Goal: Task Accomplishment & Management: Manage account settings

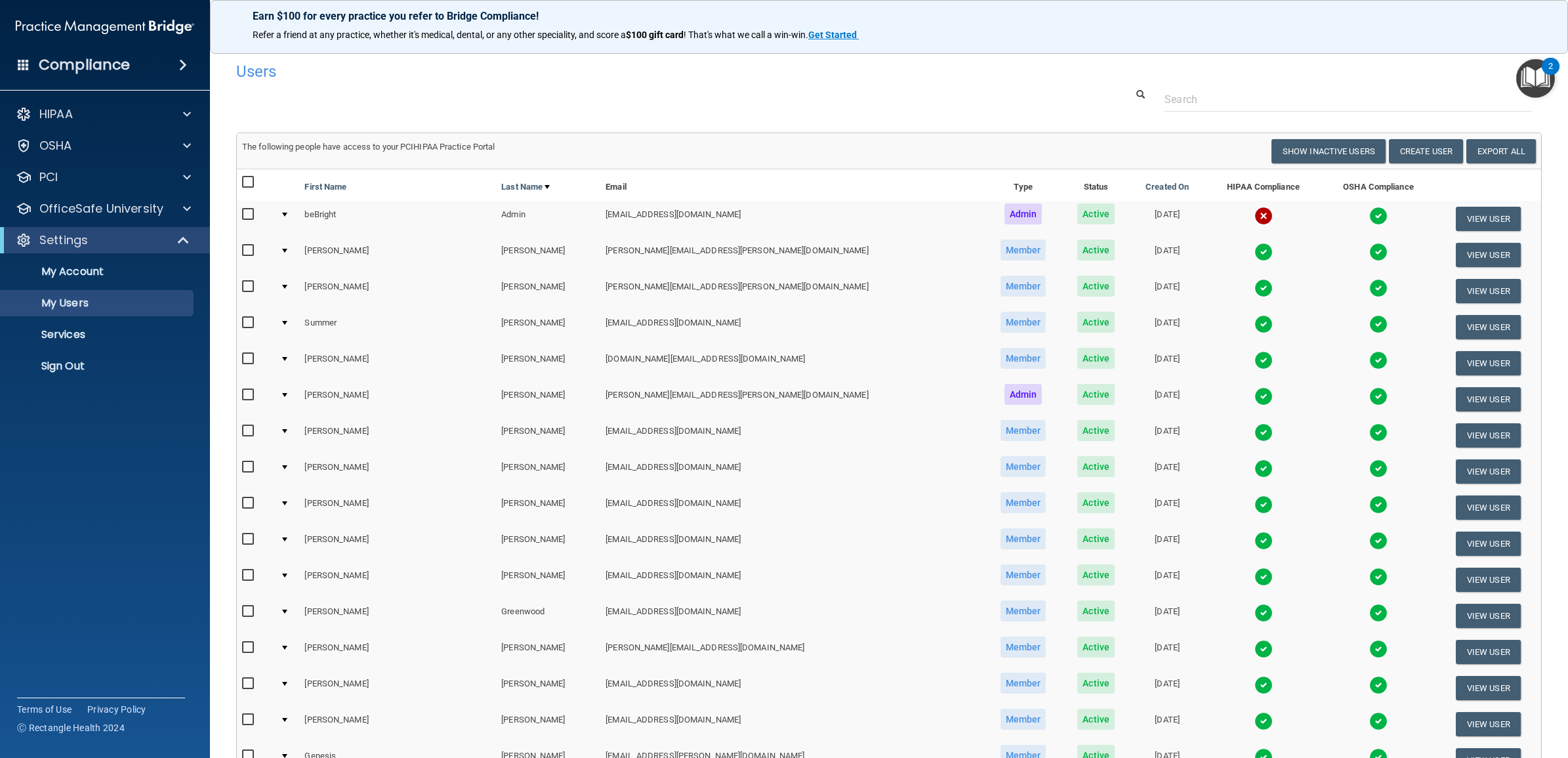
select select "20"
click at [85, 368] on p "Sign Out" at bounding box center [97, 366] width 179 height 13
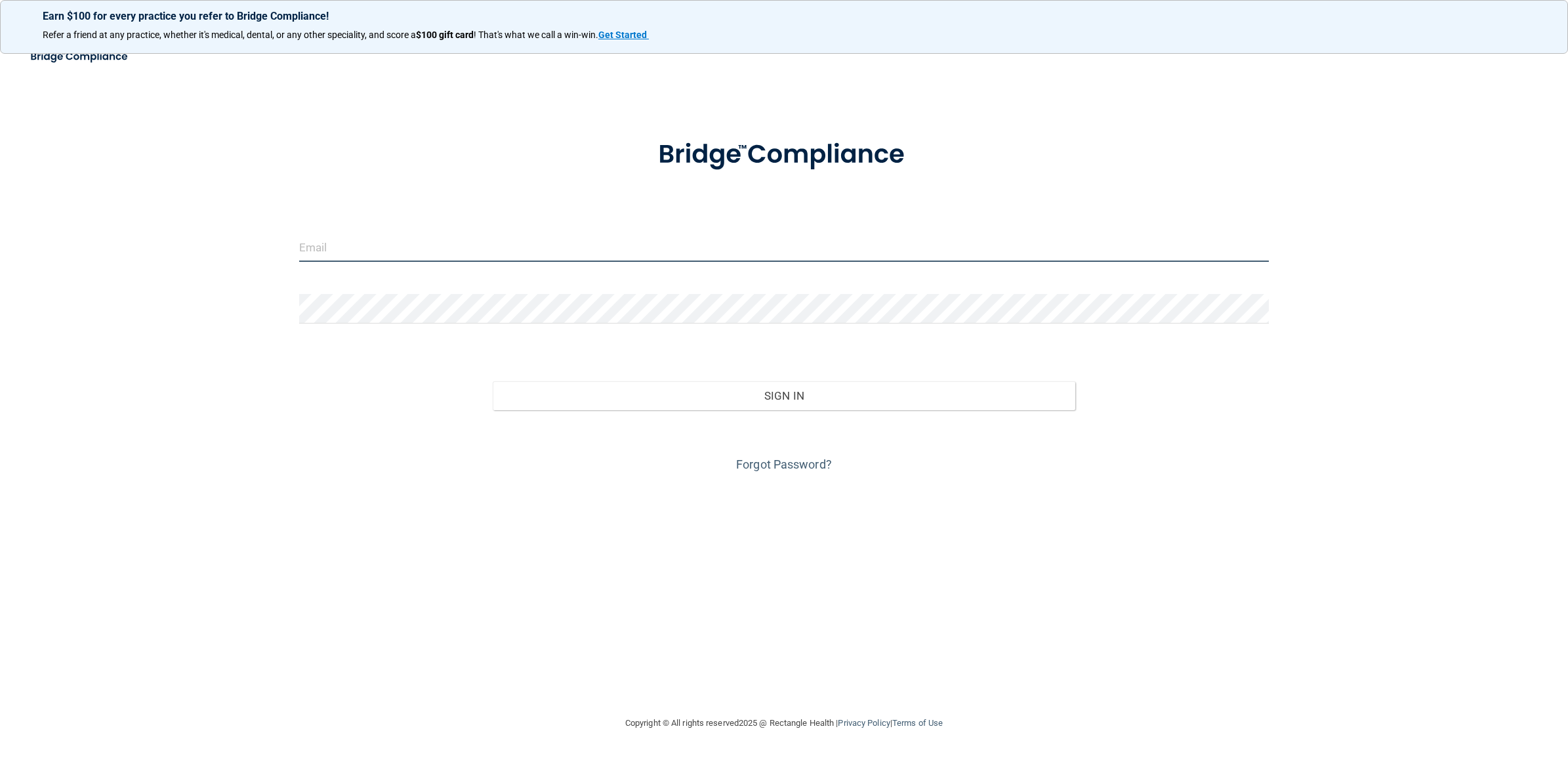
type input "[PERSON_NAME][EMAIL_ADDRESS][PERSON_NAME][DOMAIN_NAME]"
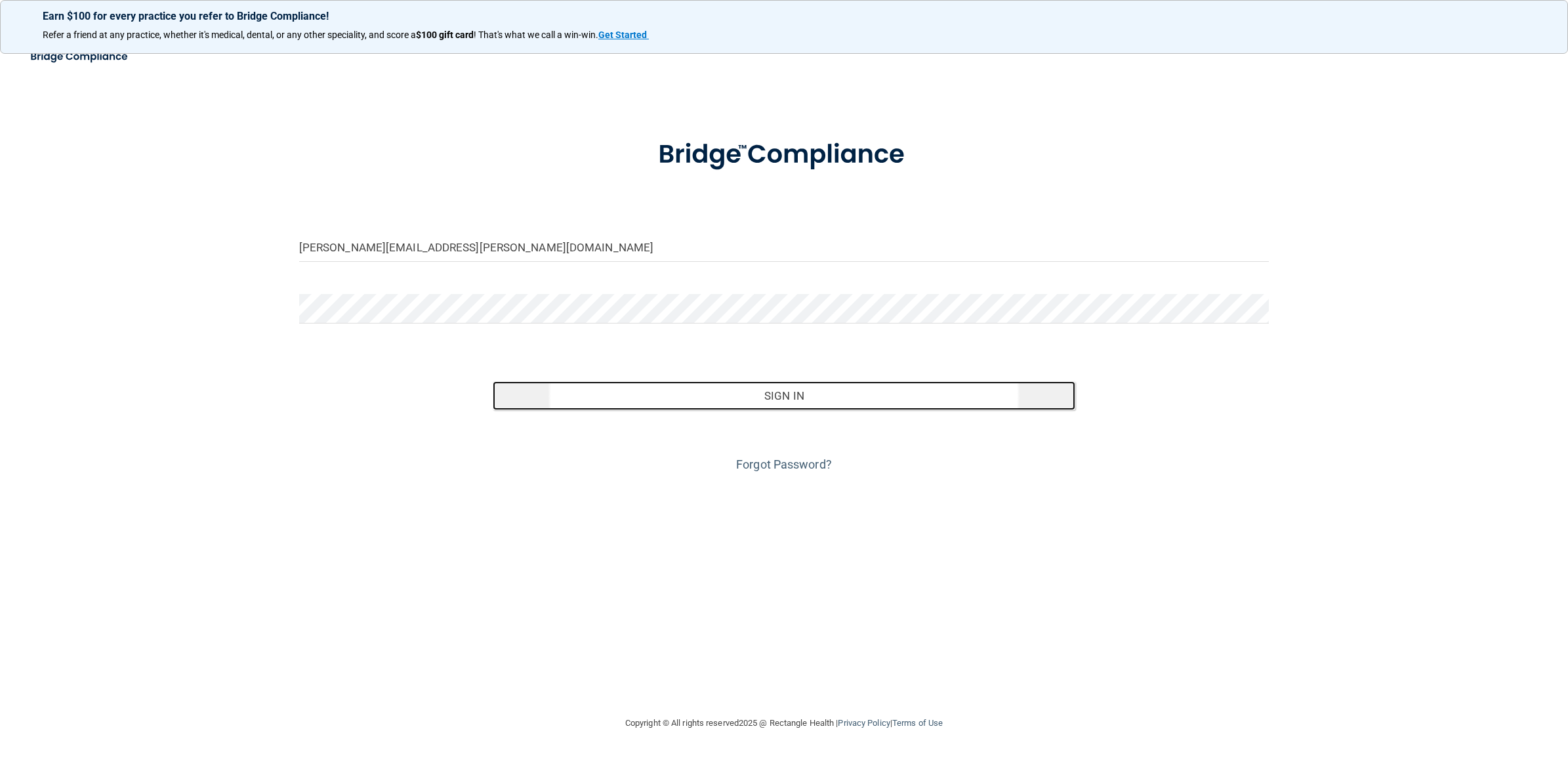
click at [753, 394] on button "Sign In" at bounding box center [783, 396] width 582 height 29
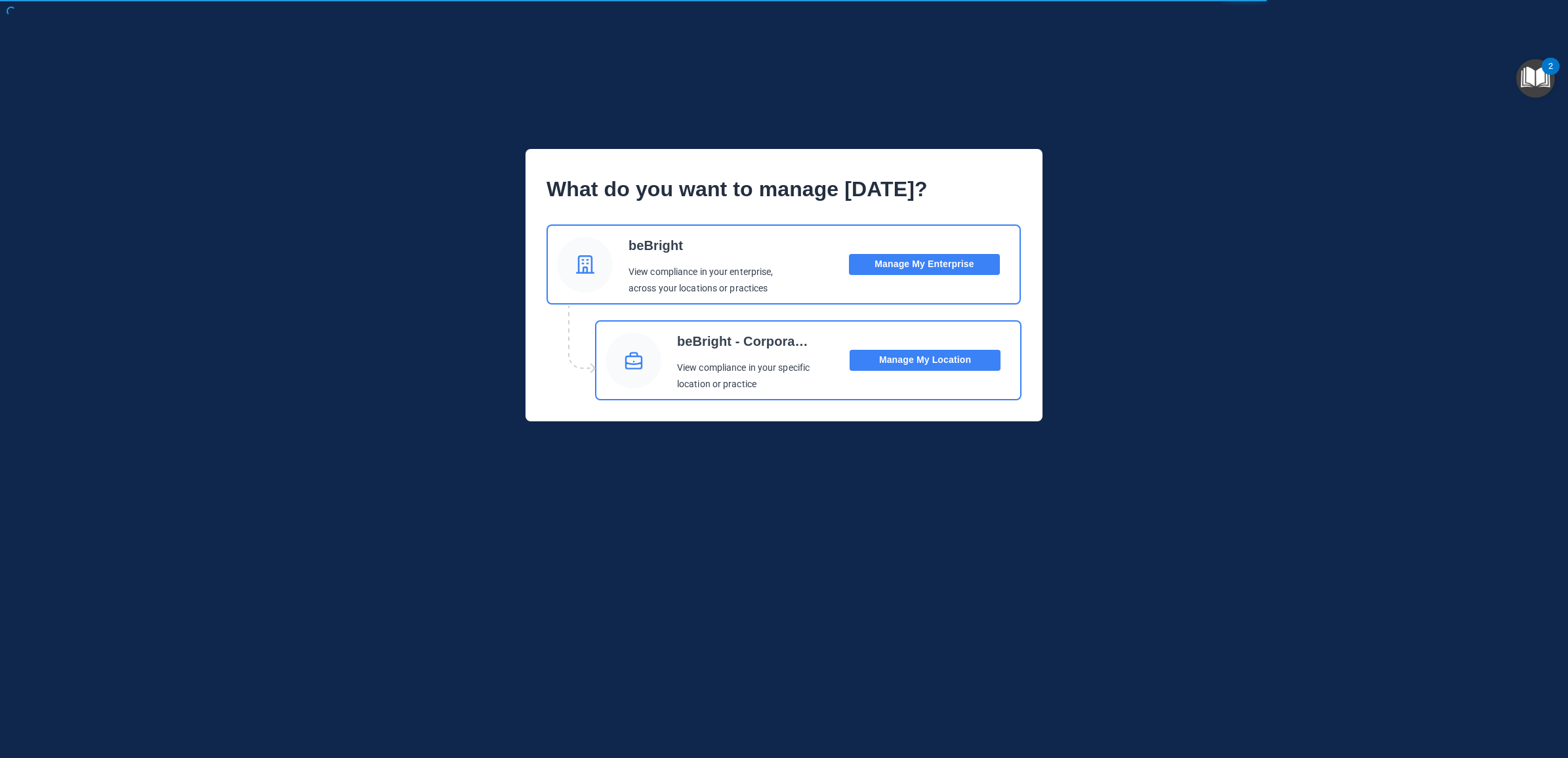
click at [949, 265] on button "Manage My Enterprise" at bounding box center [925, 264] width 151 height 21
